Goal: Information Seeking & Learning: Learn about a topic

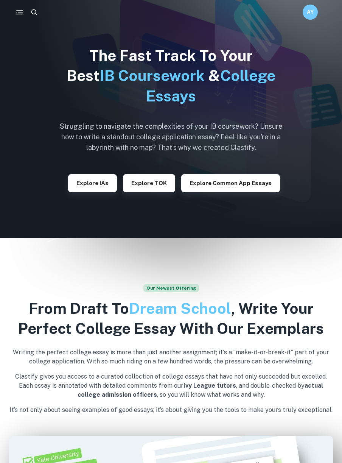
click at [153, 187] on button "Explore TOK" at bounding box center [149, 183] width 52 height 18
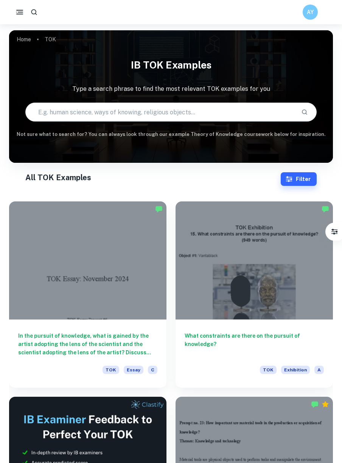
click at [306, 180] on button "Filter" at bounding box center [299, 179] width 36 height 14
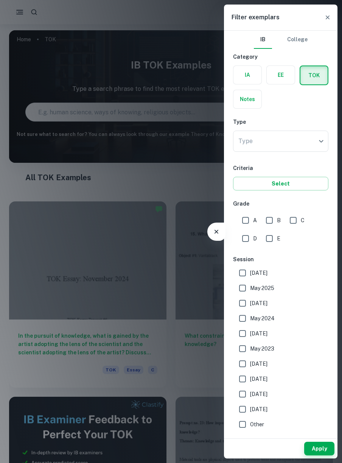
click at [250, 214] on input "A" at bounding box center [245, 220] width 15 height 15
checkbox input "true"
click at [239, 275] on input "[DATE]" at bounding box center [242, 273] width 15 height 15
checkbox input "false"
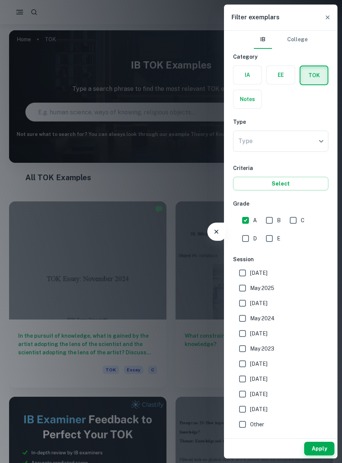
click at [246, 288] on input "May 2025" at bounding box center [242, 288] width 15 height 15
checkbox input "true"
click at [268, 303] on span "[DATE]" at bounding box center [258, 303] width 17 height 8
click at [250, 303] on input "[DATE]" at bounding box center [242, 303] width 15 height 15
checkbox input "true"
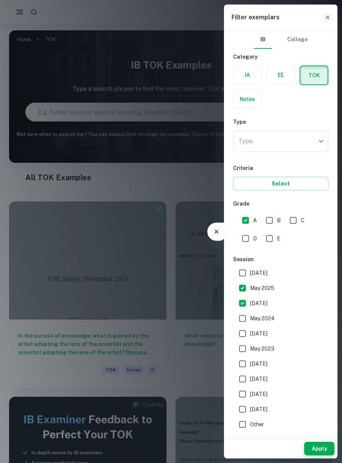
click at [319, 449] on button "Apply" at bounding box center [320, 449] width 30 height 14
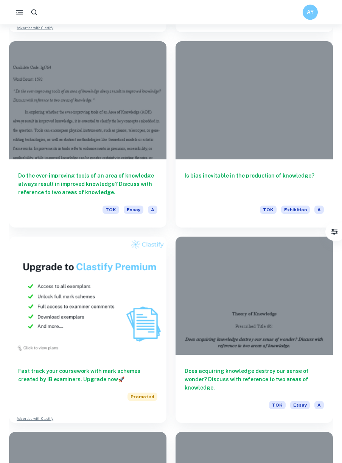
scroll to position [2327, 0]
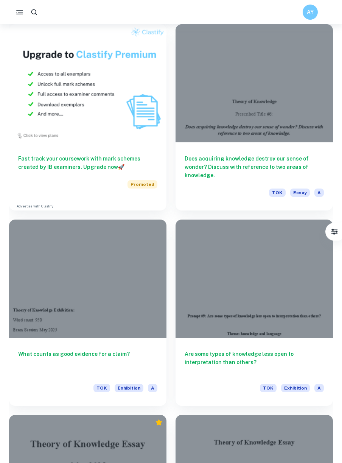
click at [219, 350] on h6 "Are some types of knowledge less open to interpretation than others?" at bounding box center [254, 362] width 139 height 25
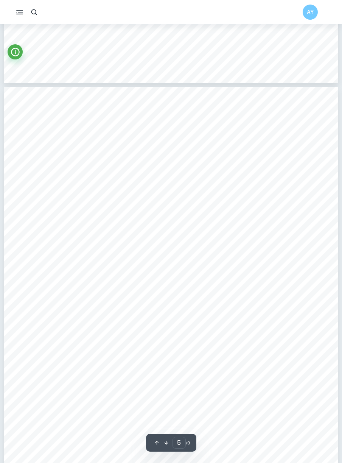
scroll to position [1779, 0]
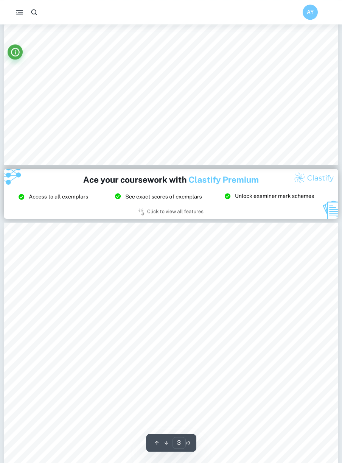
type input "2"
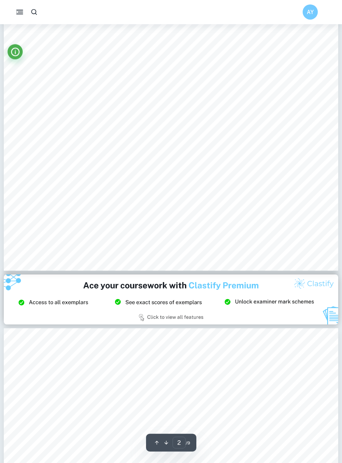
scroll to position [658, 0]
